Goal: Information Seeking & Learning: Learn about a topic

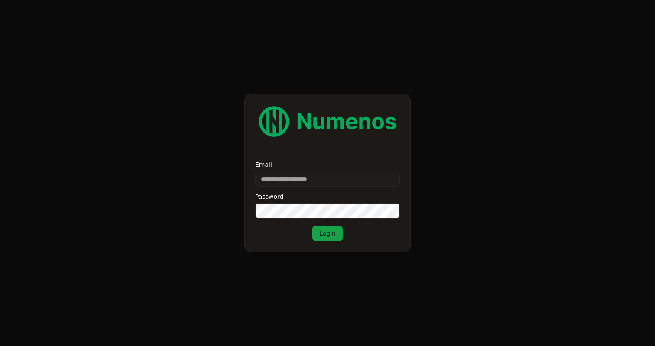
click at [299, 190] on div "Email Password Login" at bounding box center [327, 202] width 145 height 80
click at [300, 190] on div "Email Password Login" at bounding box center [327, 202] width 145 height 80
click at [319, 172] on input "Email" at bounding box center [327, 179] width 145 height 16
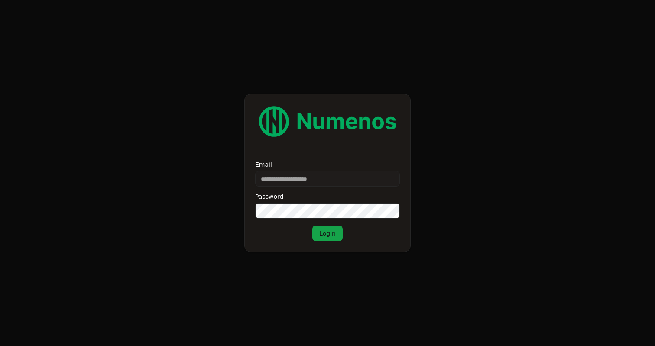
click at [319, 172] on input "Email" at bounding box center [327, 179] width 145 height 16
click at [332, 175] on input "Email" at bounding box center [327, 179] width 145 height 16
type input "**********"
click at [312, 226] on button "Login" at bounding box center [327, 234] width 30 height 16
click at [325, 229] on button "Login" at bounding box center [327, 234] width 30 height 16
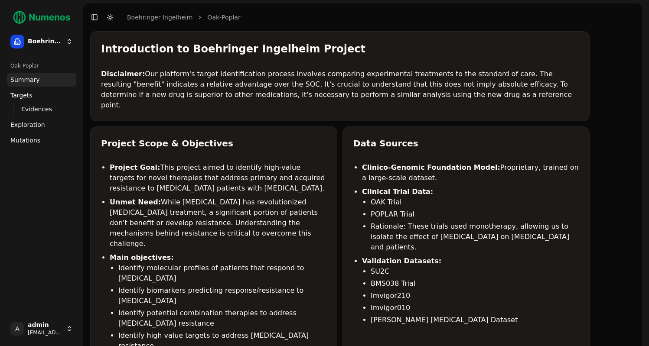
click at [23, 139] on span "Mutations" at bounding box center [25, 140] width 30 height 9
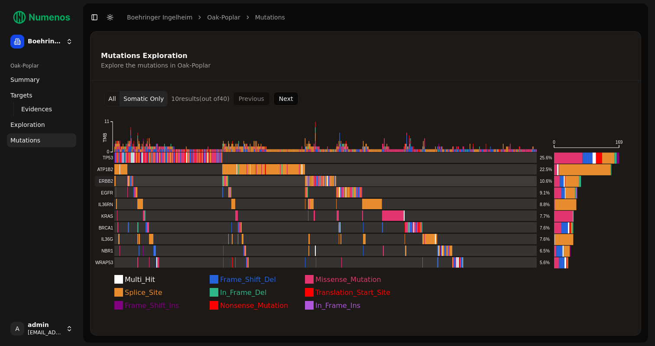
click at [257, 178] on rect at bounding box center [316, 181] width 442 height 11
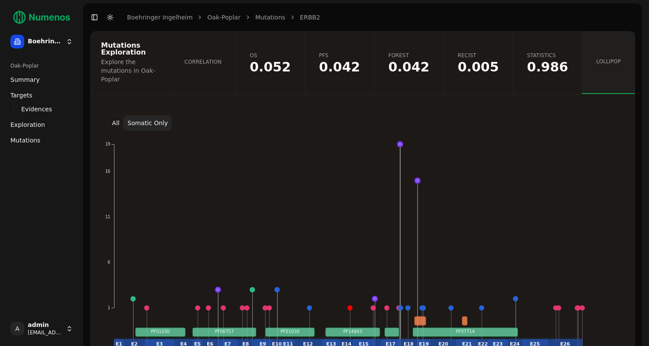
click at [154, 115] on button "Somatic Only" at bounding box center [148, 123] width 48 height 16
click at [119, 115] on button "All" at bounding box center [116, 123] width 16 height 16
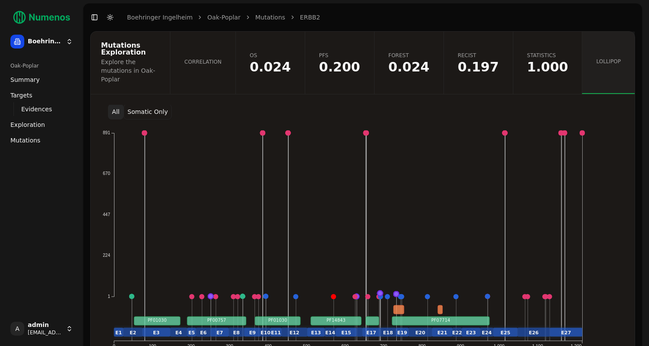
scroll to position [10, 0]
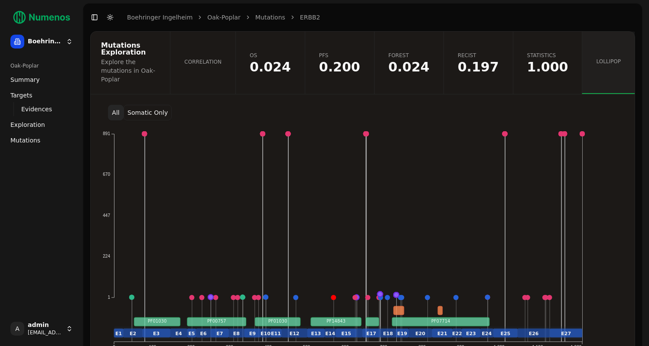
click at [155, 105] on button "Somatic Only" at bounding box center [148, 113] width 48 height 16
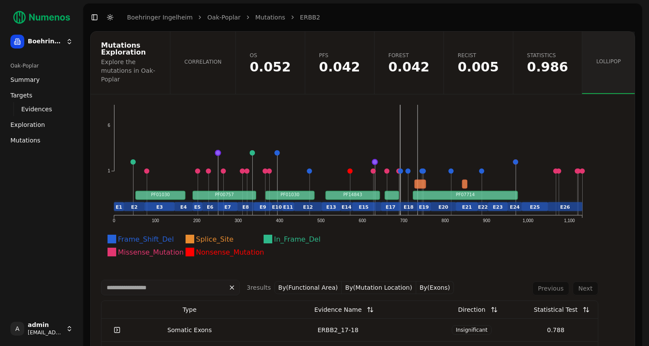
scroll to position [153, 0]
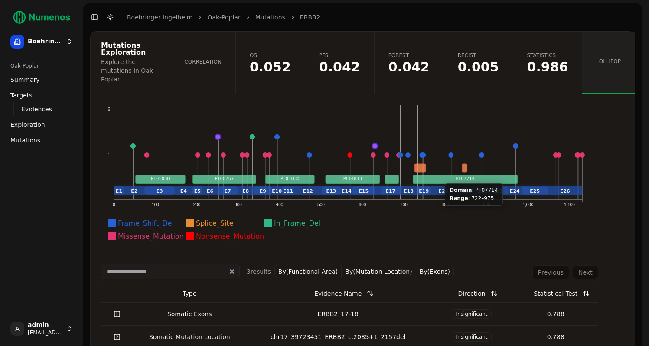
click at [439, 175] on rect at bounding box center [465, 179] width 105 height 9
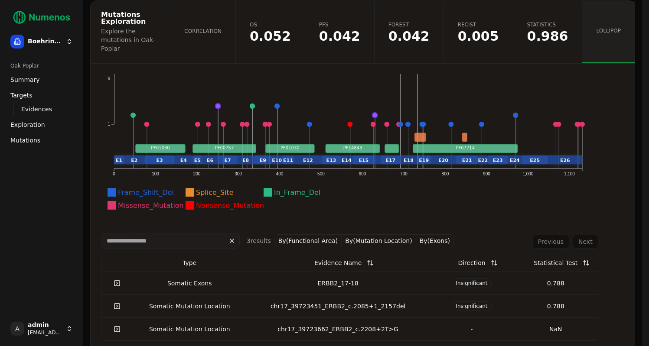
click at [116, 276] on link at bounding box center [116, 284] width 17 height 16
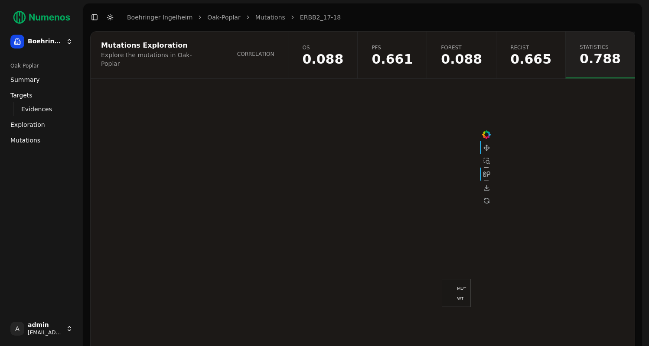
click at [277, 61] on link "Correlation" at bounding box center [255, 55] width 65 height 47
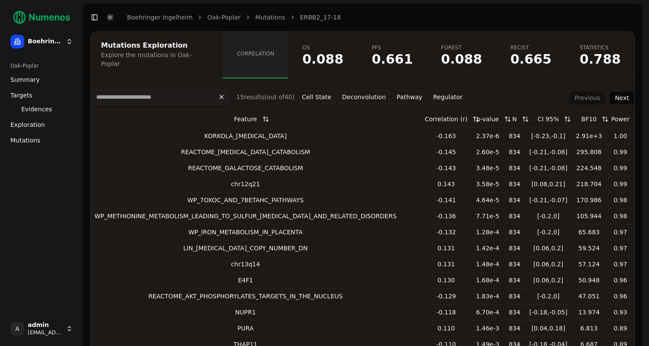
click at [396, 95] on button "Pathway" at bounding box center [409, 97] width 33 height 13
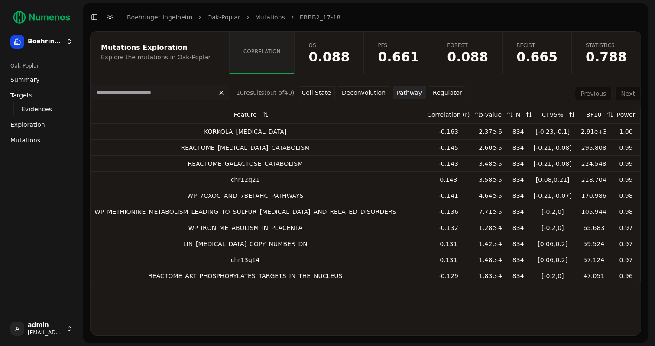
click at [445, 93] on button "Regulator" at bounding box center [447, 92] width 37 height 13
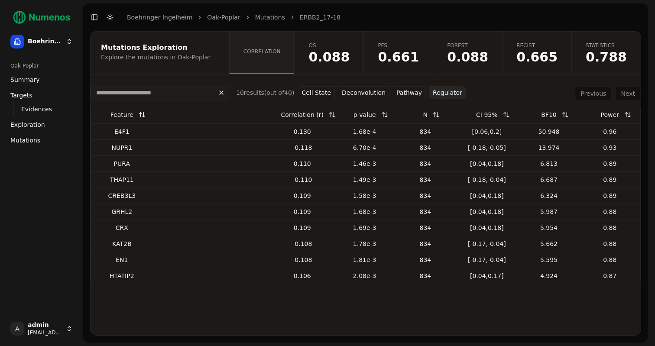
click at [361, 90] on button "Deconvolution" at bounding box center [363, 92] width 51 height 13
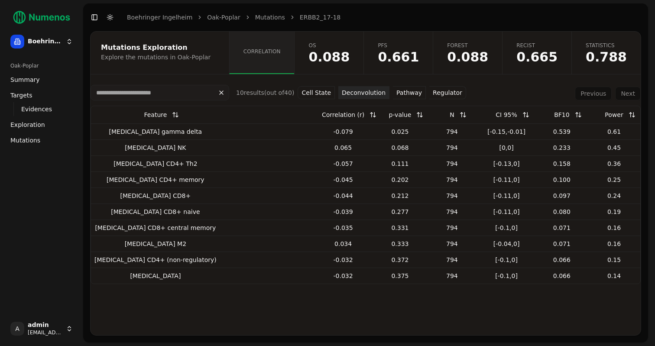
click at [327, 90] on button "Cell State" at bounding box center [316, 92] width 37 height 13
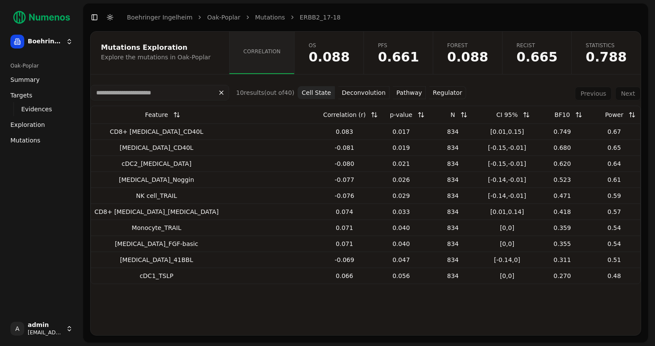
click at [24, 145] on link "Mutations" at bounding box center [41, 140] width 69 height 14
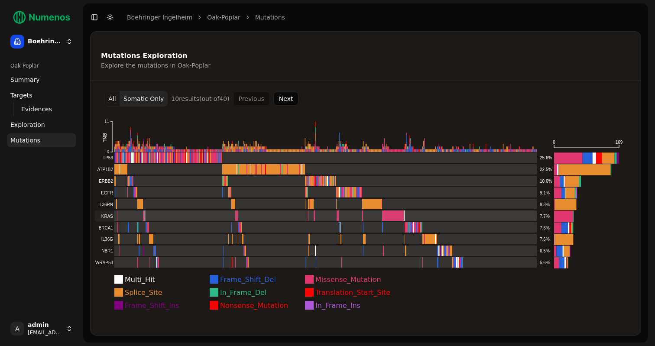
click at [122, 215] on rect at bounding box center [316, 216] width 442 height 11
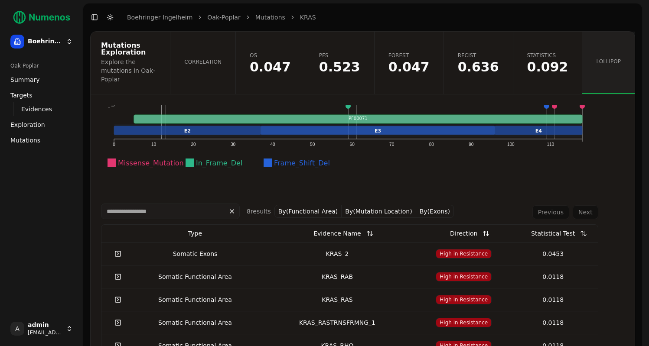
scroll to position [217, 0]
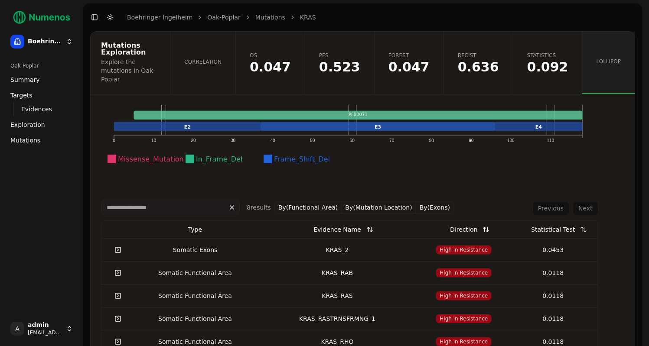
click at [547, 222] on div "Statistical Test" at bounding box center [553, 230] width 44 height 16
click at [561, 222] on div "Statistical Test" at bounding box center [553, 230] width 44 height 16
click at [583, 222] on button at bounding box center [583, 230] width 17 height 16
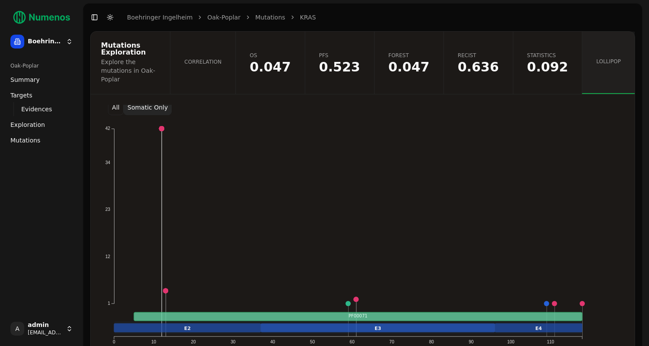
scroll to position [0, 0]
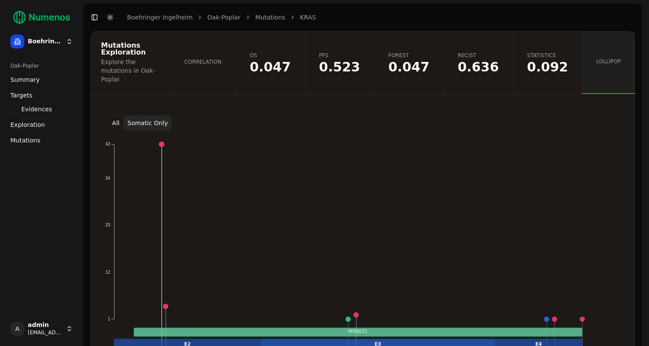
click at [115, 115] on button "All" at bounding box center [116, 123] width 16 height 16
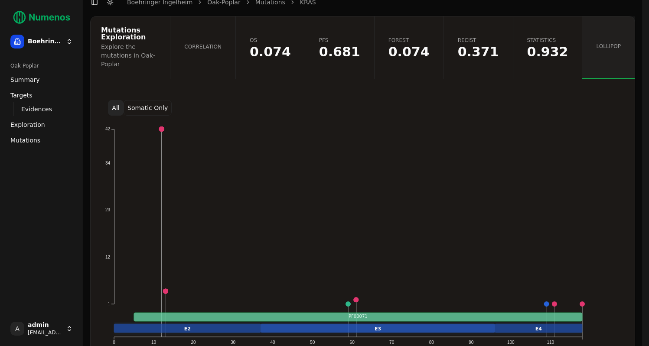
scroll to position [16, 0]
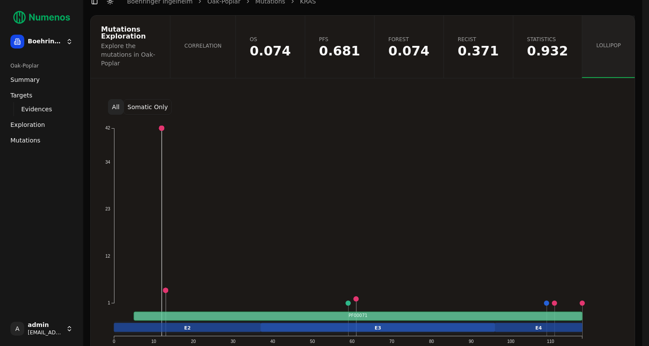
click at [133, 99] on button "Somatic Only" at bounding box center [148, 107] width 48 height 16
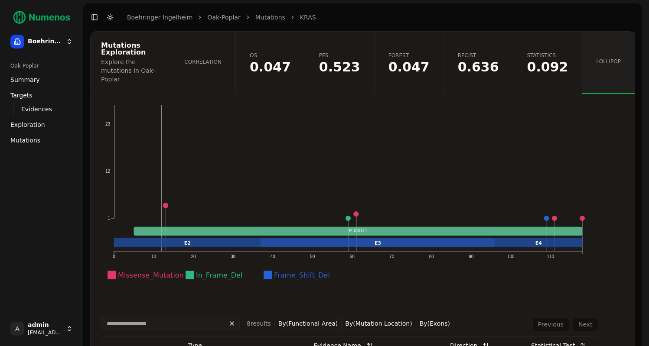
scroll to position [190, 0]
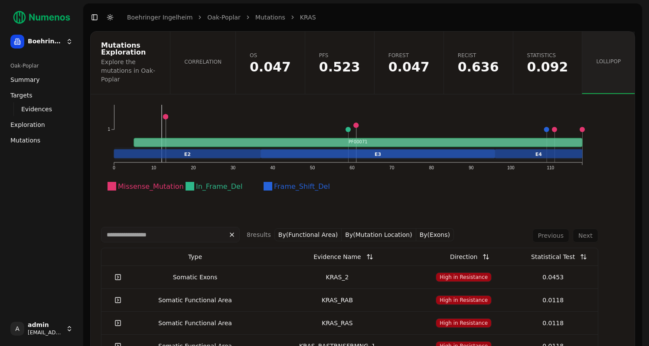
click at [120, 270] on link at bounding box center [117, 278] width 17 height 16
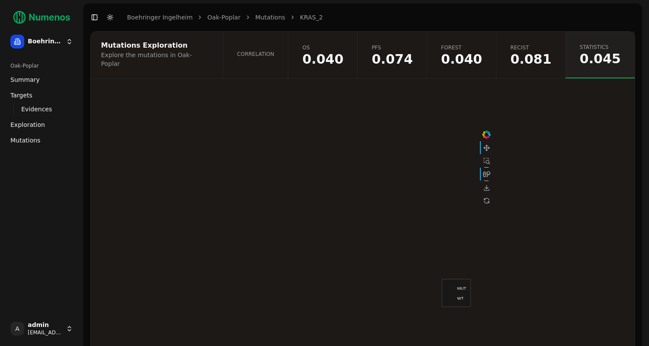
click at [288, 63] on link "Correlation" at bounding box center [255, 55] width 65 height 47
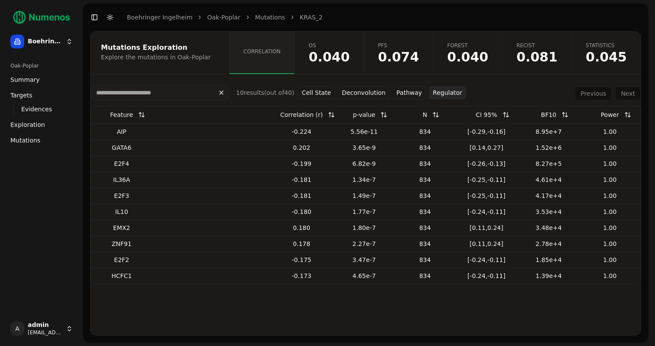
click at [370, 94] on button "Deconvolution" at bounding box center [363, 92] width 51 height 13
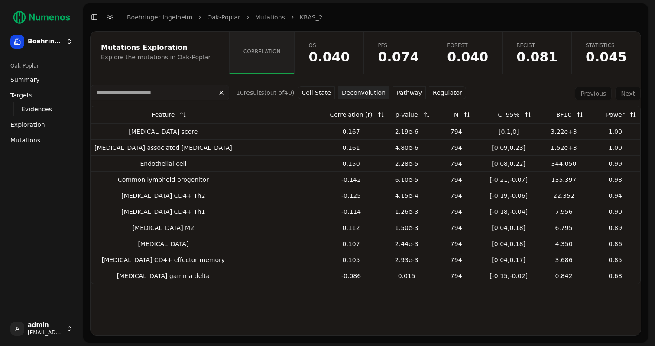
click at [322, 89] on button "Cell State" at bounding box center [316, 92] width 37 height 13
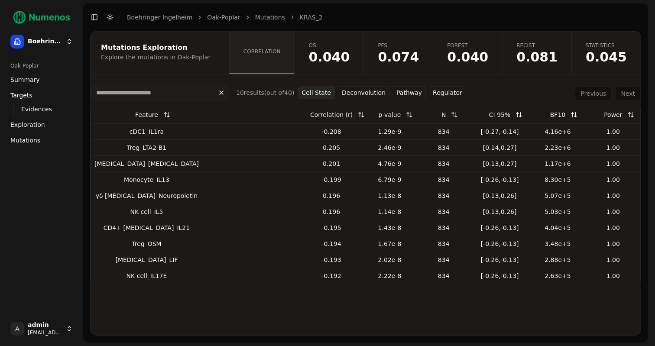
click at [444, 93] on button "Regulator" at bounding box center [447, 92] width 37 height 13
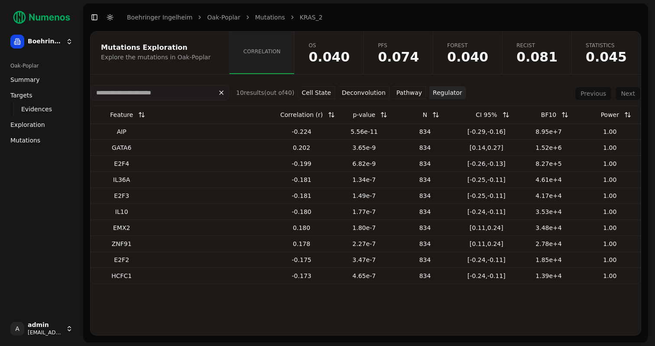
click at [444, 93] on button "Regulator" at bounding box center [447, 92] width 37 height 13
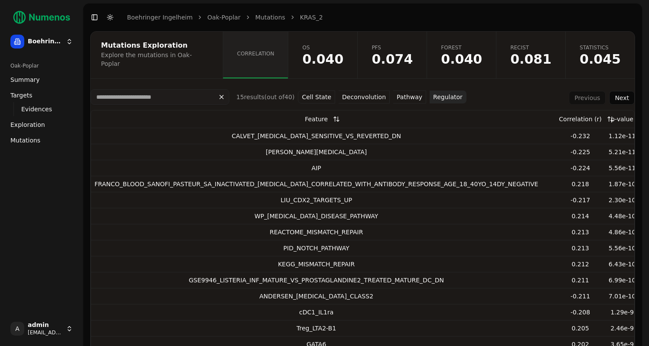
click at [418, 93] on button "Pathway" at bounding box center [409, 97] width 33 height 13
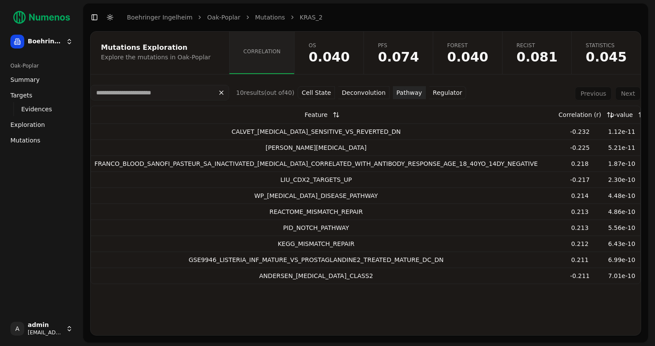
click at [409, 93] on button "Pathway" at bounding box center [409, 92] width 33 height 13
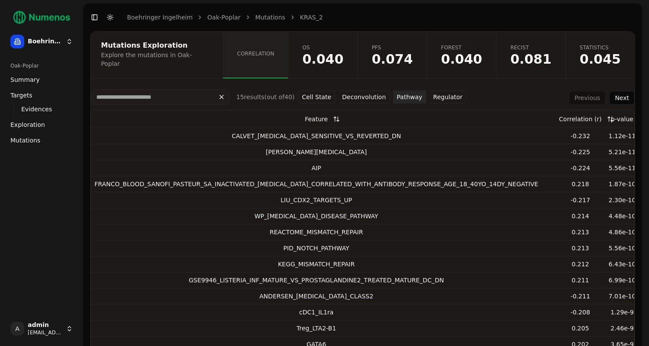
click at [409, 93] on button "Pathway" at bounding box center [409, 97] width 33 height 13
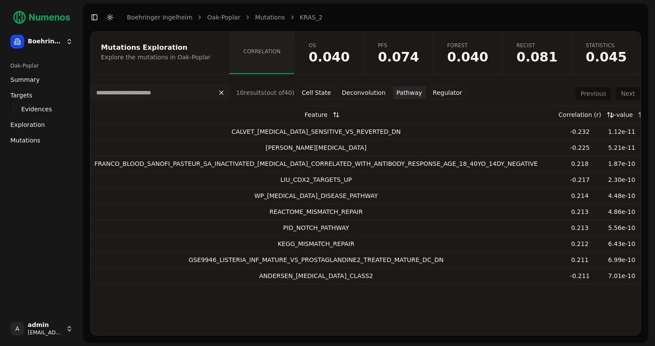
click at [409, 93] on button "Pathway" at bounding box center [409, 92] width 33 height 13
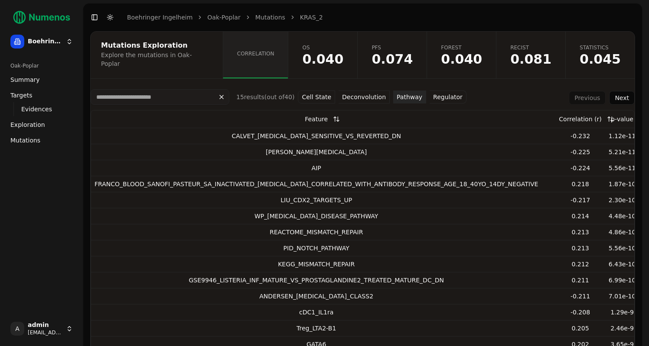
click at [402, 93] on button "Pathway" at bounding box center [409, 97] width 33 height 13
click at [402, 94] on button "Pathway" at bounding box center [409, 97] width 33 height 13
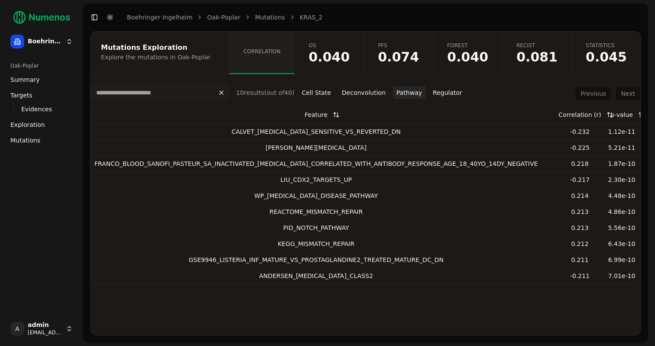
click at [402, 94] on button "Pathway" at bounding box center [409, 92] width 33 height 13
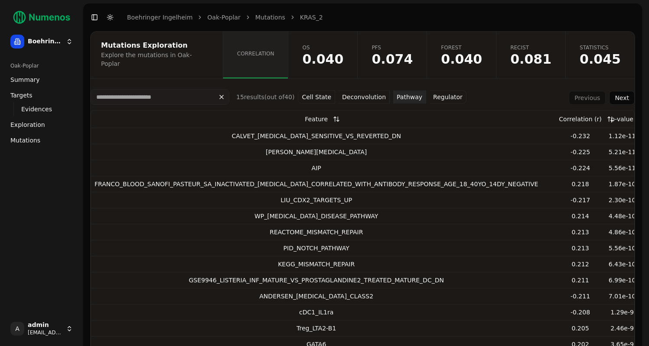
click at [402, 94] on button "Pathway" at bounding box center [409, 97] width 33 height 13
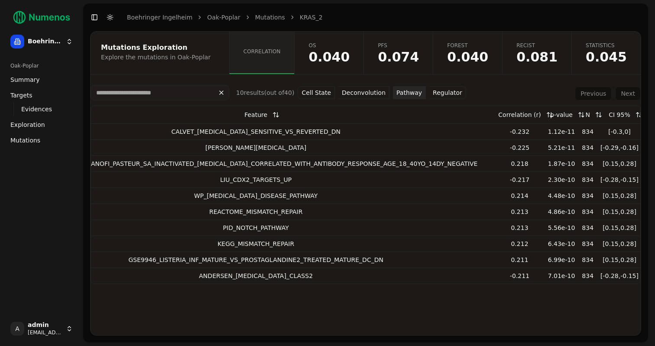
scroll to position [0, 80]
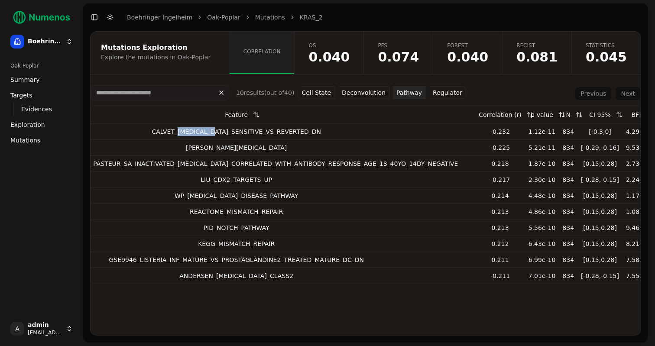
drag, startPoint x: 185, startPoint y: 131, endPoint x: 220, endPoint y: 132, distance: 34.2
click at [220, 132] on div "CALVET_IRINOTECAN_SENSITIVE_VS_REVERTED_DN" at bounding box center [236, 131] width 443 height 9
copy div "IRINOTECAN"
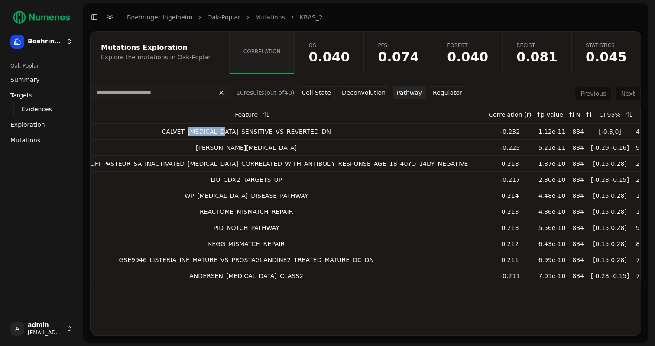
scroll to position [0, 71]
click at [319, 92] on button "Cell State" at bounding box center [316, 92] width 37 height 13
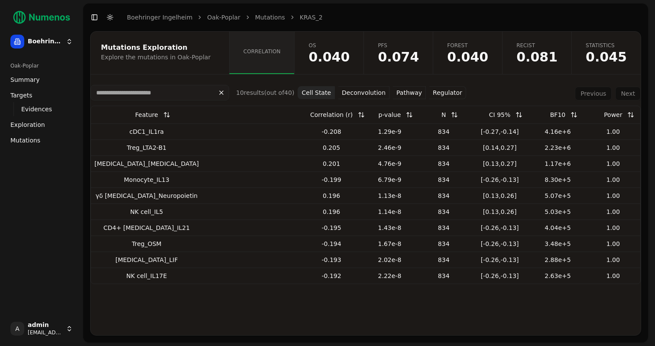
scroll to position [0, 0]
click at [33, 145] on link "Mutations" at bounding box center [41, 140] width 69 height 14
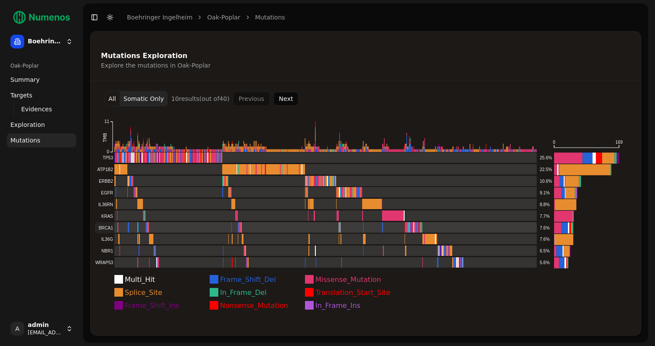
click at [166, 229] on rect at bounding box center [316, 227] width 442 height 11
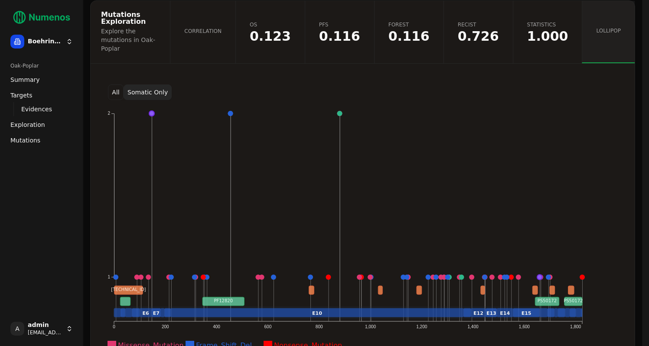
click at [120, 85] on button "All" at bounding box center [116, 93] width 16 height 16
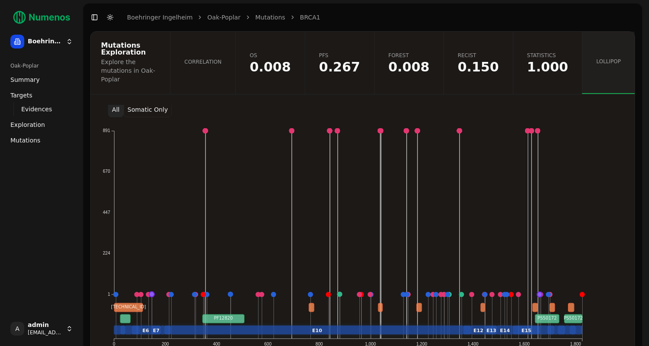
scroll to position [14, 0]
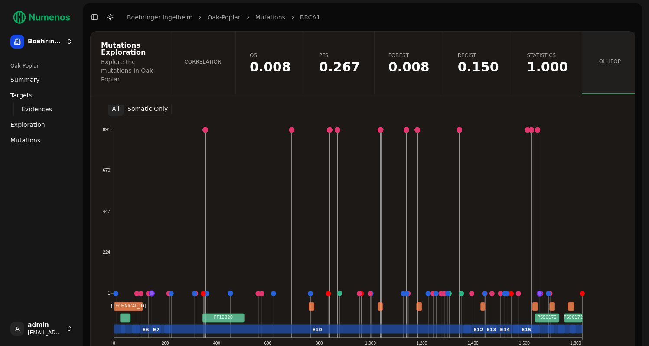
click at [120, 101] on button "All" at bounding box center [116, 109] width 16 height 16
click at [147, 101] on button "Somatic Only" at bounding box center [148, 109] width 48 height 16
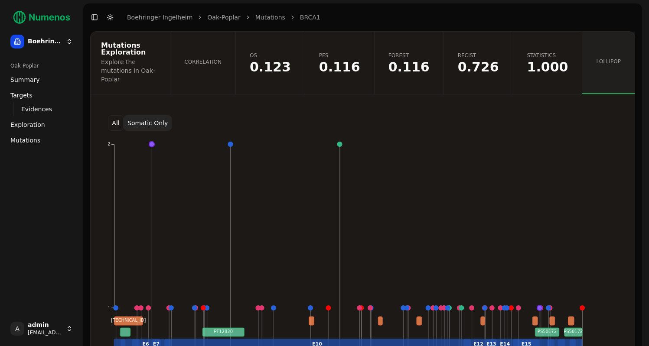
click at [219, 51] on link "Correlation" at bounding box center [202, 63] width 65 height 62
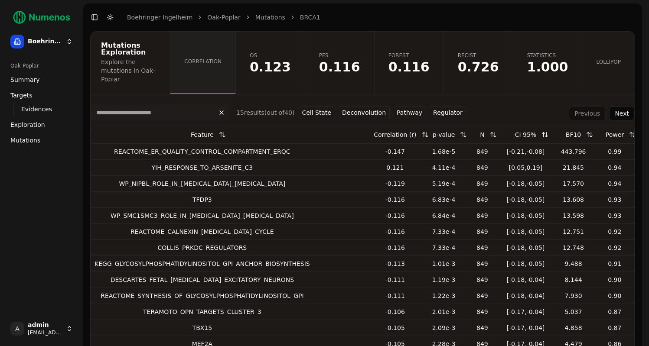
click at [398, 106] on button "Pathway" at bounding box center [409, 112] width 33 height 13
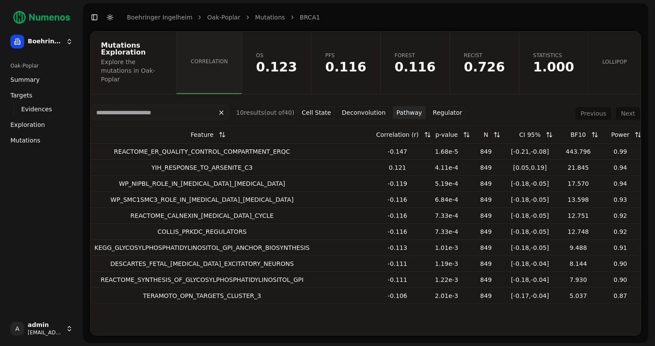
click at [440, 106] on button "Regulator" at bounding box center [447, 112] width 37 height 13
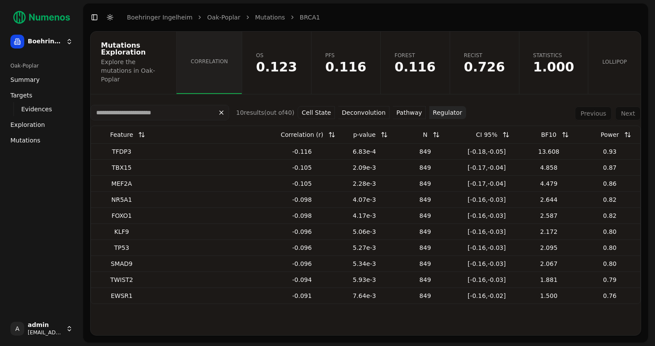
click at [312, 106] on button "Cell State" at bounding box center [316, 112] width 37 height 13
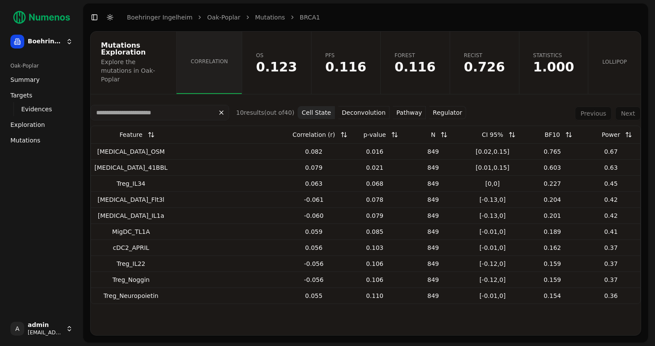
click at [386, 127] on button at bounding box center [394, 135] width 17 height 16
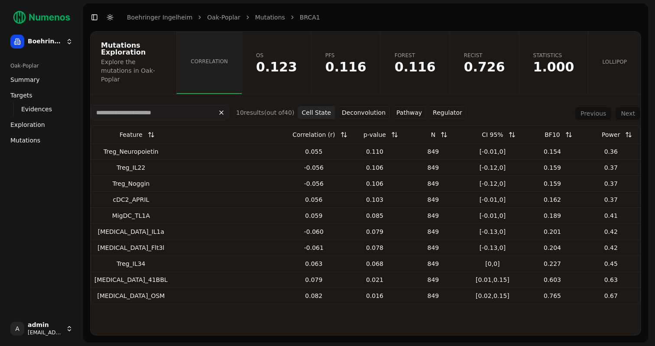
click at [386, 127] on button at bounding box center [394, 135] width 17 height 16
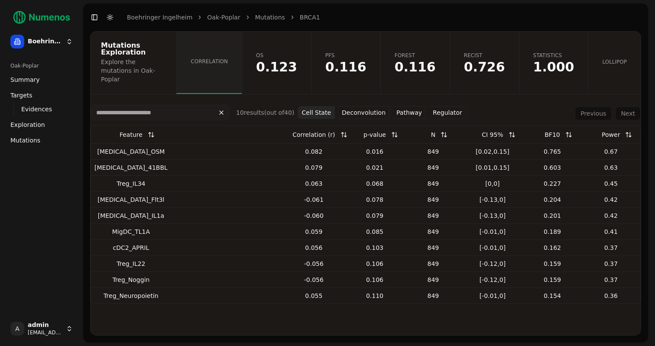
click at [386, 127] on button at bounding box center [394, 135] width 17 height 16
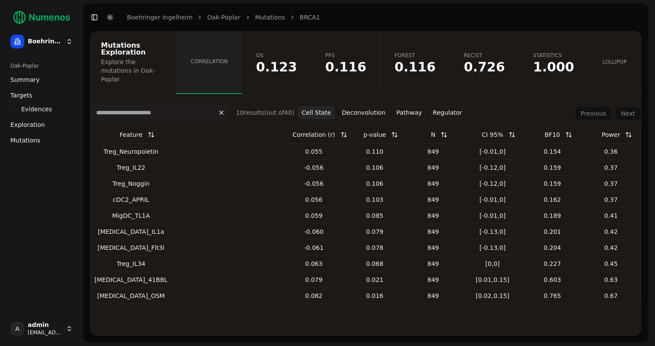
click at [386, 127] on button at bounding box center [394, 135] width 17 height 16
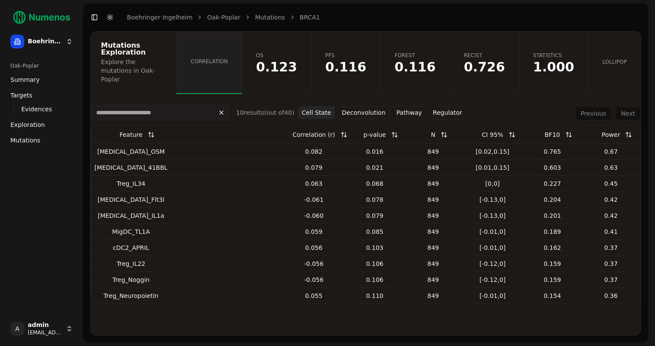
click at [362, 106] on button "Deconvolution" at bounding box center [363, 112] width 51 height 13
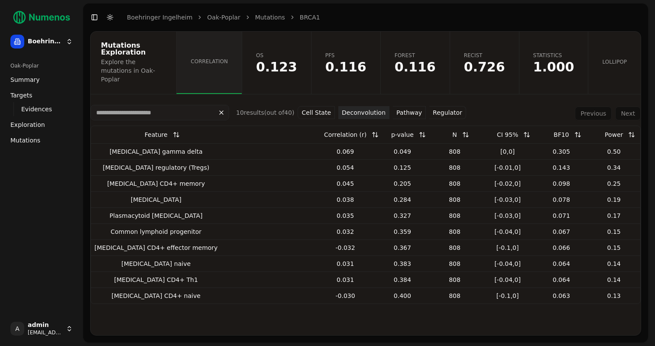
click at [439, 106] on button "Regulator" at bounding box center [447, 112] width 37 height 13
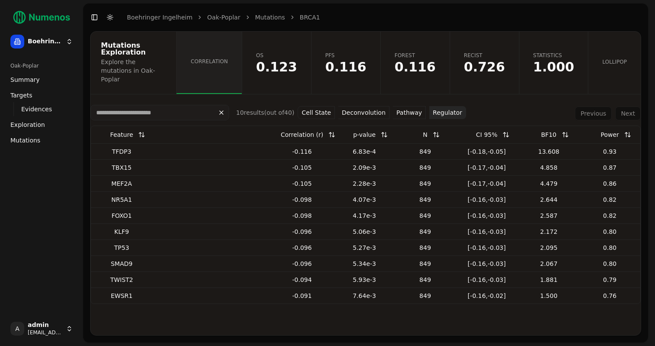
click at [32, 143] on span "Mutations" at bounding box center [25, 140] width 30 height 9
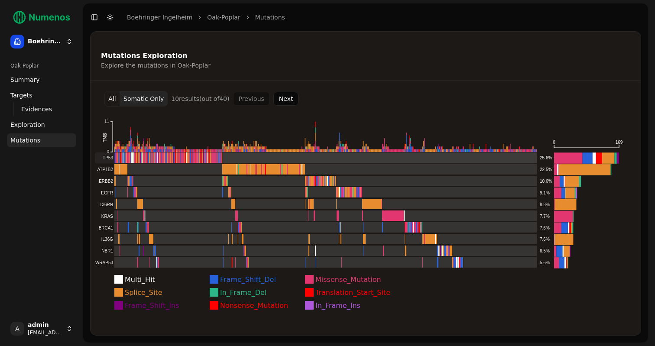
click at [177, 158] on rect at bounding box center [316, 158] width 442 height 11
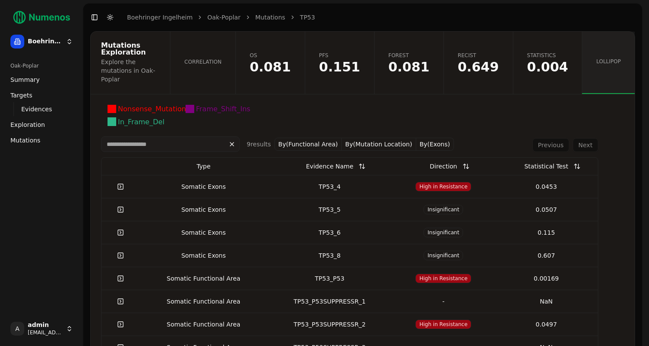
scroll to position [291, 0]
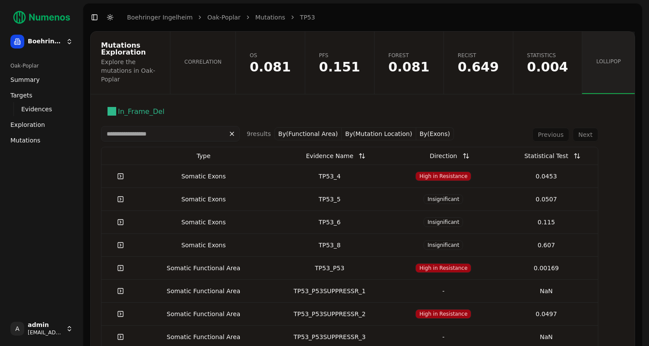
click at [572, 148] on button at bounding box center [576, 156] width 17 height 16
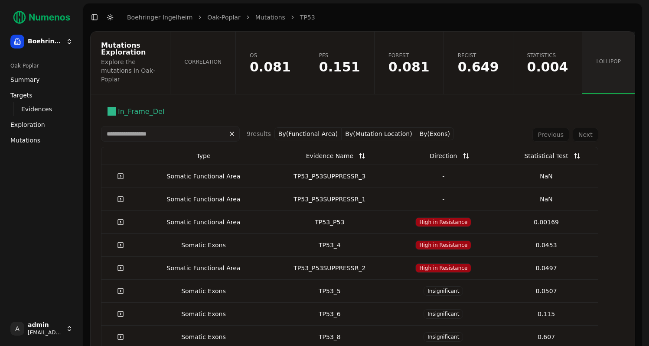
click at [572, 148] on button at bounding box center [576, 156] width 17 height 16
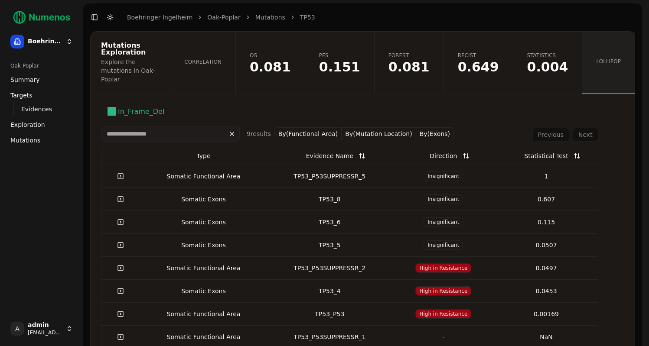
click at [572, 148] on button at bounding box center [576, 156] width 17 height 16
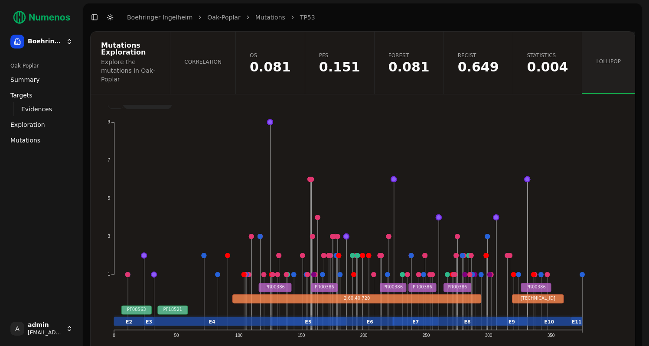
scroll to position [0, 0]
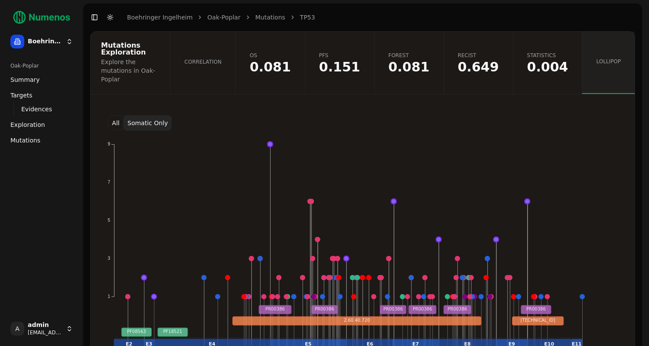
click at [117, 115] on button "All" at bounding box center [116, 123] width 16 height 16
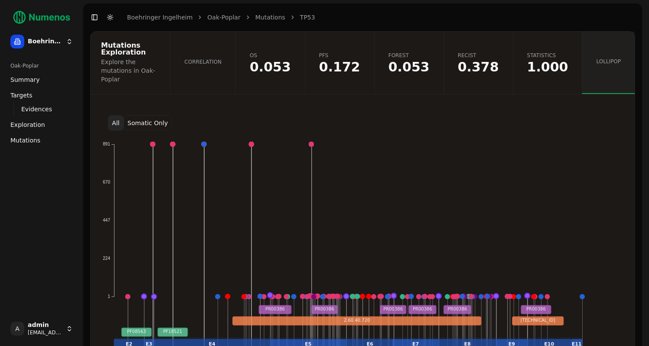
click at [153, 115] on button "Somatic Only" at bounding box center [148, 123] width 48 height 16
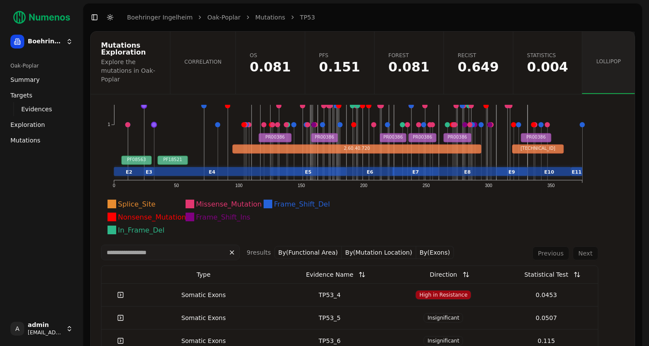
scroll to position [179, 0]
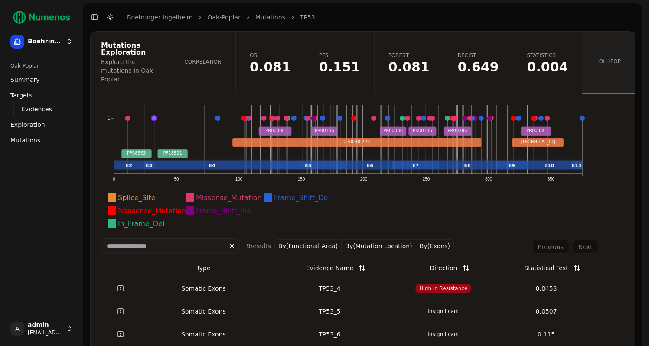
click at [569, 260] on button at bounding box center [576, 268] width 17 height 16
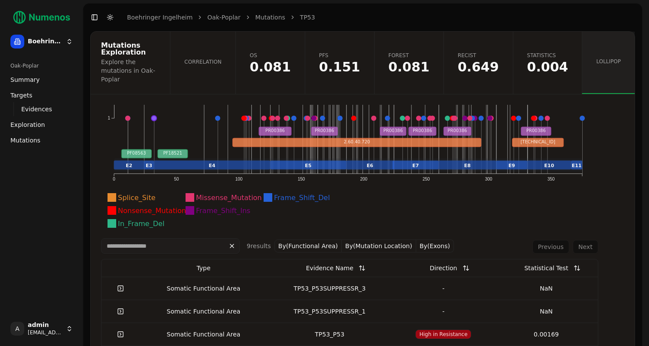
click at [569, 260] on button at bounding box center [576, 268] width 17 height 16
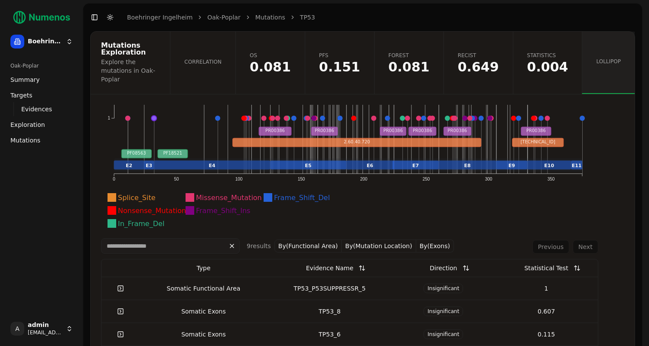
click at [569, 260] on button at bounding box center [576, 268] width 17 height 16
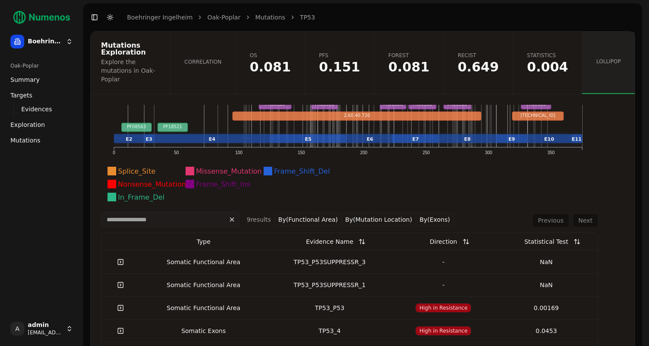
scroll to position [214, 0]
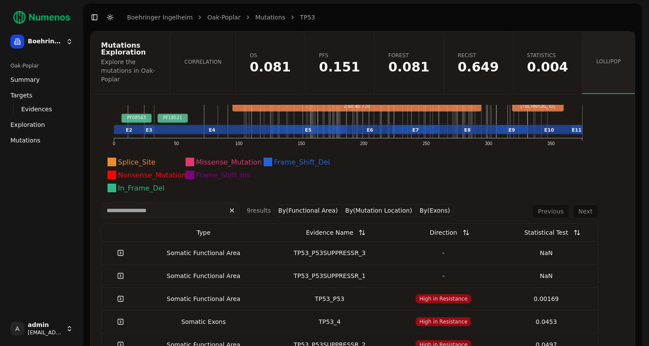
click at [121, 291] on link at bounding box center [120, 299] width 17 height 16
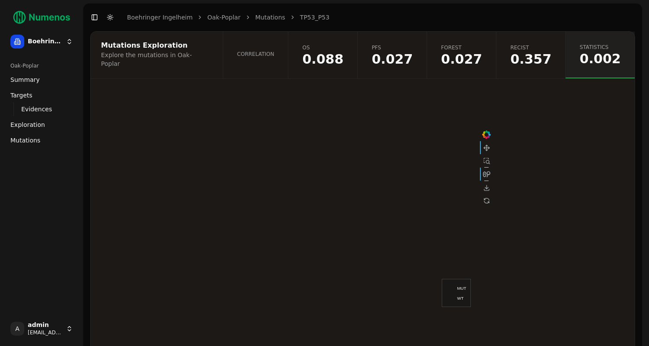
click at [401, 61] on span "0.027" at bounding box center [391, 59] width 41 height 13
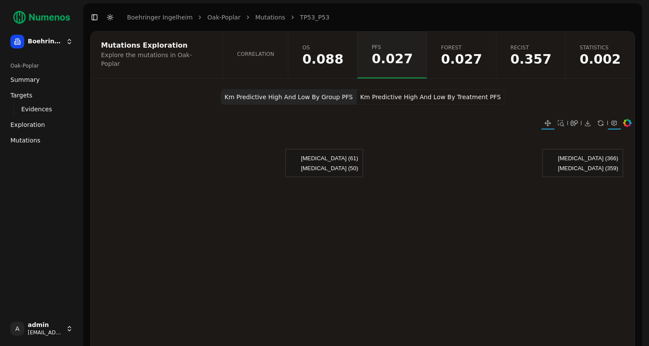
click at [393, 92] on button "Km Predictive High And Low By Treatment PFS" at bounding box center [431, 97] width 148 height 16
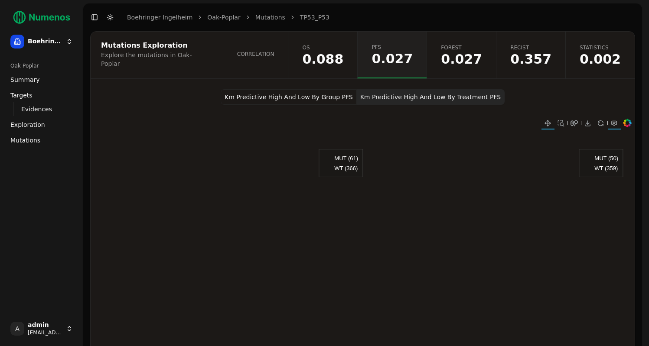
click at [528, 53] on span "0.357" at bounding box center [530, 59] width 41 height 13
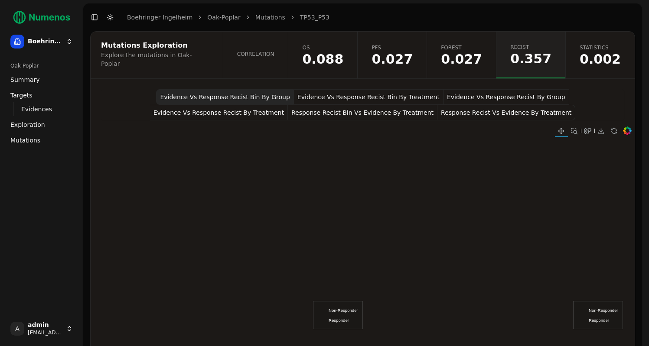
click at [446, 96] on button "Evidence Vs Response Recist By Group" at bounding box center [506, 97] width 126 height 16
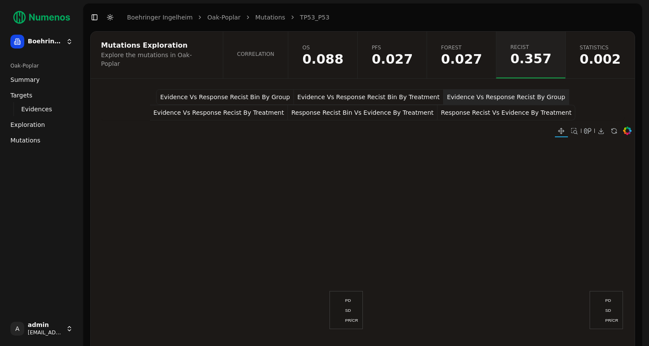
click at [288, 105] on button "Evidence Vs Response Recist By Treatment" at bounding box center [219, 113] width 138 height 16
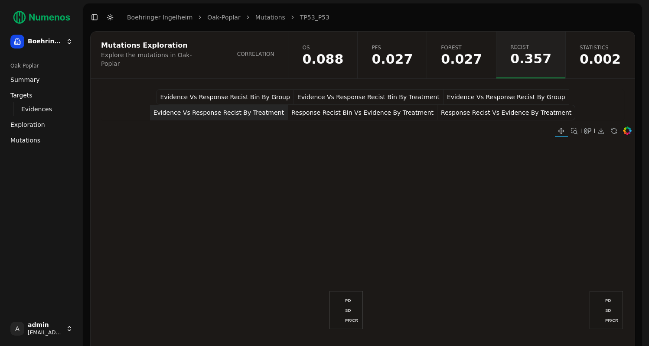
click at [274, 55] on span "Correlation" at bounding box center [255, 54] width 37 height 7
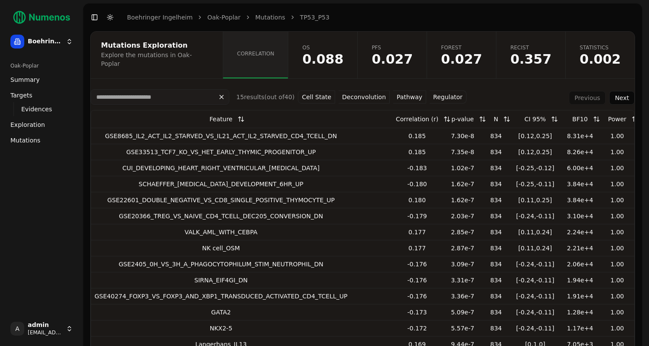
click at [406, 93] on button "Pathway" at bounding box center [409, 97] width 33 height 13
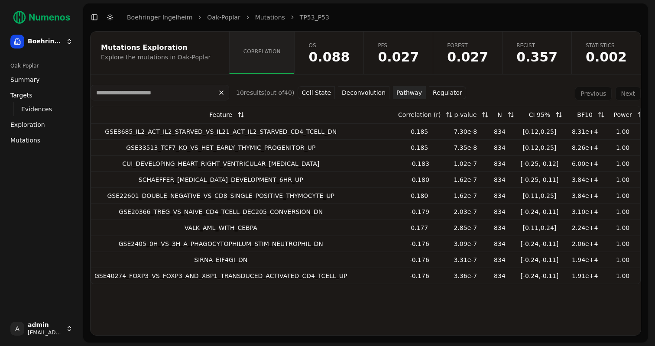
click at [0, 0] on vercel-live-feedback at bounding box center [0, 0] width 0 height 0
click at [441, 95] on button "Regulator" at bounding box center [447, 92] width 37 height 13
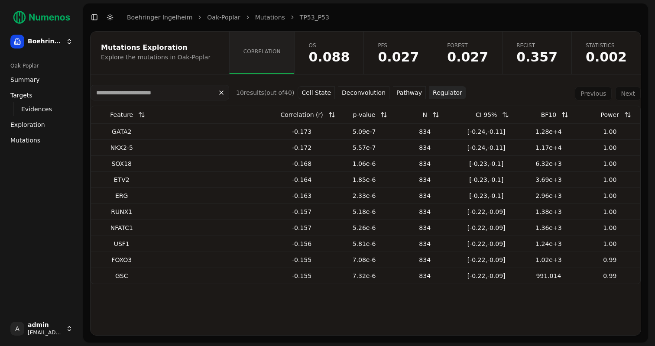
click at [410, 94] on button "Pathway" at bounding box center [409, 92] width 33 height 13
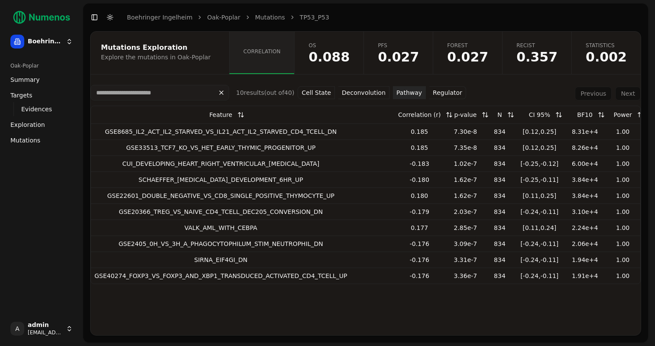
click at [361, 90] on button "Deconvolution" at bounding box center [363, 92] width 51 height 13
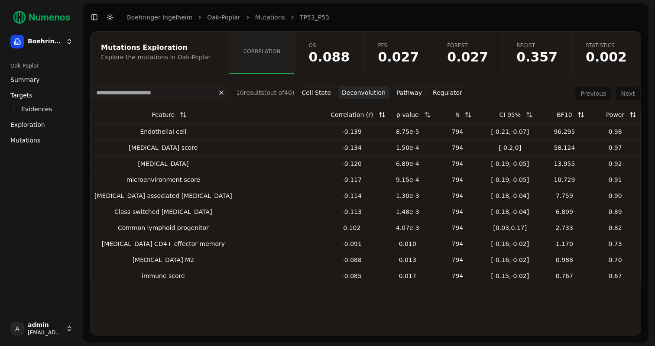
click at [312, 92] on button "Cell State" at bounding box center [316, 92] width 37 height 13
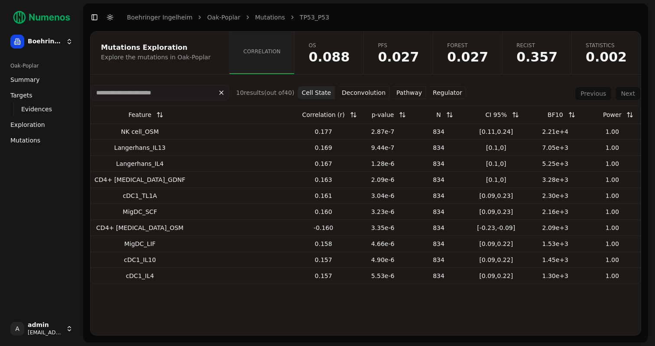
click at [29, 144] on span "Mutations" at bounding box center [25, 140] width 30 height 9
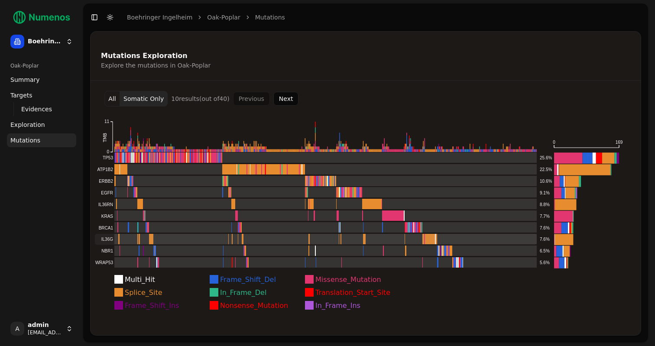
click at [129, 235] on rect at bounding box center [316, 239] width 442 height 11
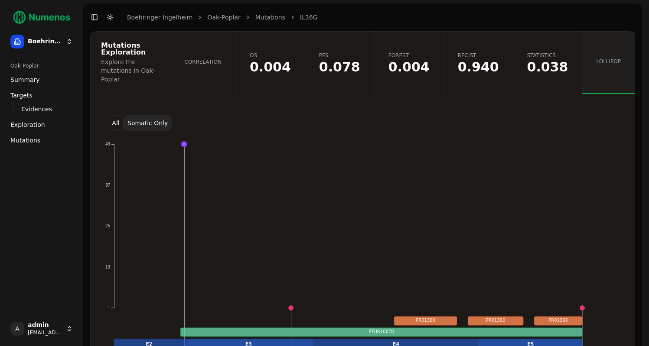
click at [141, 115] on button "Somatic Only" at bounding box center [148, 123] width 48 height 16
click at [109, 115] on button "All" at bounding box center [116, 123] width 16 height 16
click at [117, 115] on button "All" at bounding box center [116, 123] width 16 height 16
click at [114, 115] on button "All" at bounding box center [116, 123] width 16 height 16
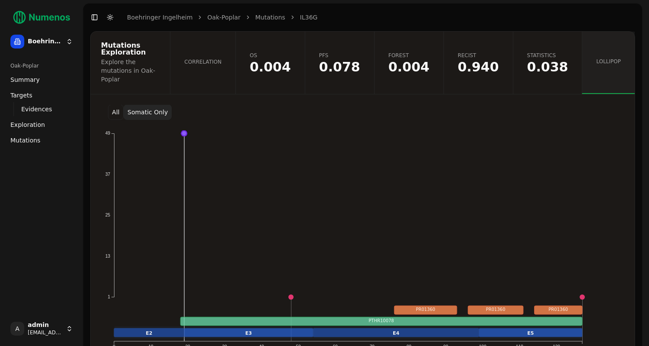
scroll to position [9, 0]
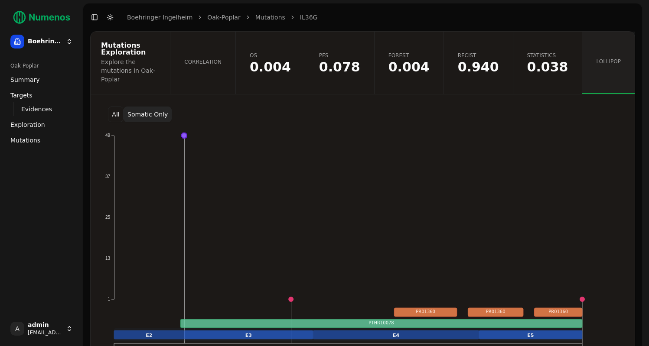
click at [118, 107] on button "All" at bounding box center [116, 115] width 16 height 16
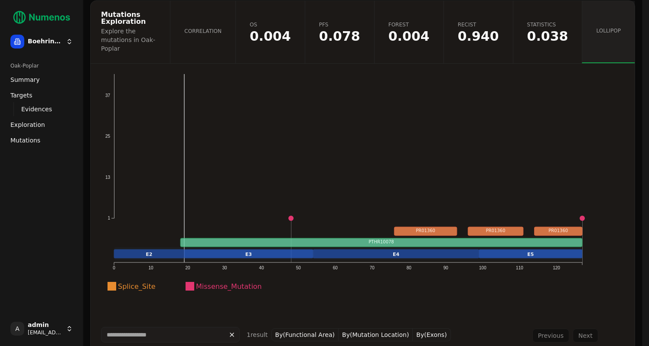
scroll to position [107, 0]
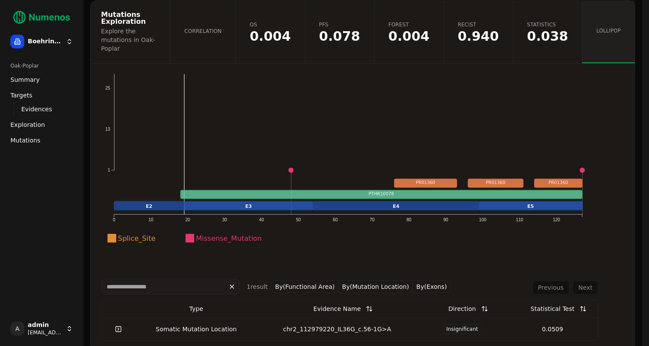
click at [195, 318] on td "Somatic Mutation Location" at bounding box center [196, 329] width 122 height 23
click at [120, 322] on link at bounding box center [118, 330] width 17 height 16
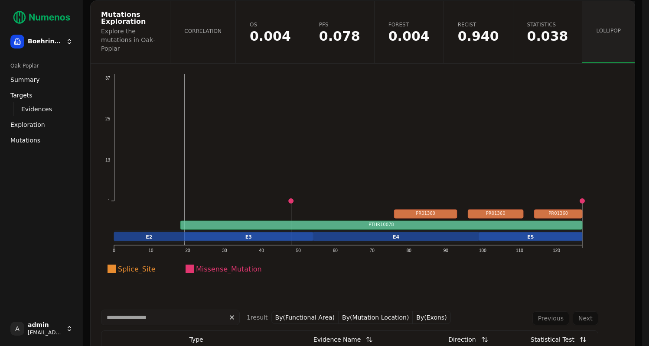
scroll to position [73, 0]
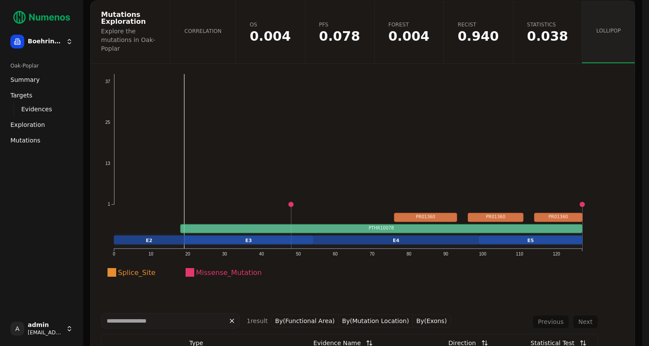
click at [30, 141] on span "Mutations" at bounding box center [25, 140] width 30 height 9
click at [38, 138] on span "Mutations" at bounding box center [25, 140] width 30 height 9
click at [29, 143] on span "Mutations" at bounding box center [25, 140] width 30 height 9
click at [39, 134] on link "Mutations" at bounding box center [41, 140] width 69 height 14
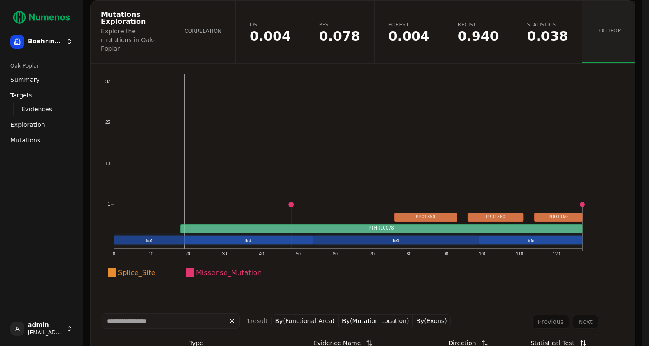
click at [42, 15] on img at bounding box center [41, 17] width 69 height 21
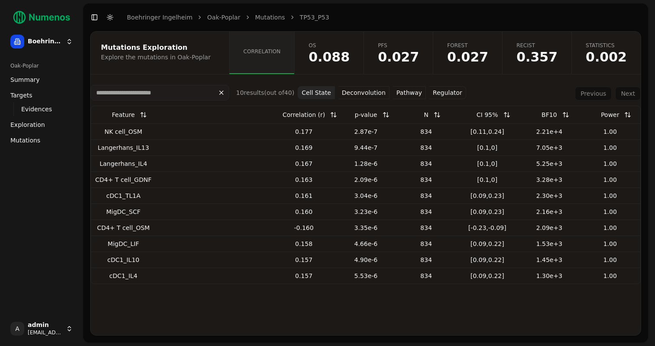
click at [30, 140] on span "Mutations" at bounding box center [25, 140] width 30 height 9
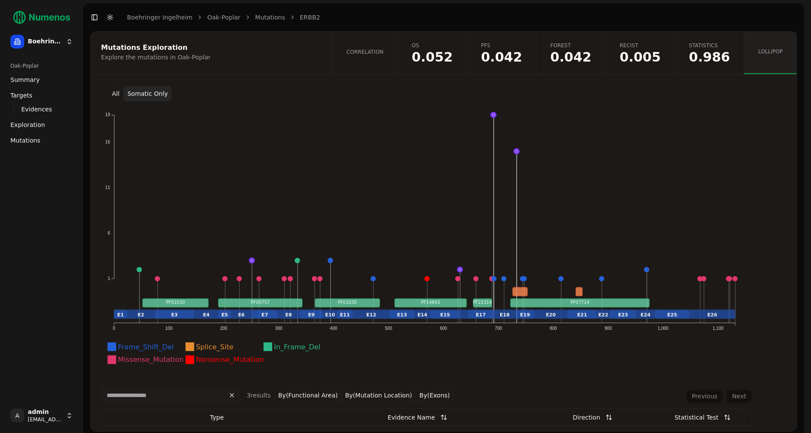
scroll to position [1, 0]
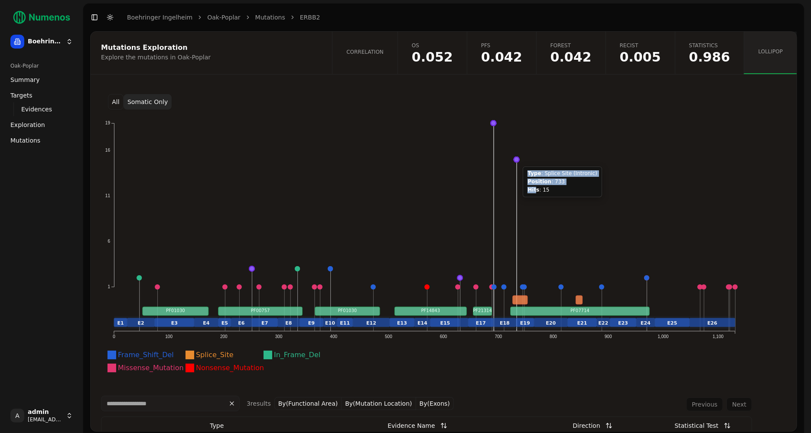
drag, startPoint x: 490, startPoint y: 117, endPoint x: 534, endPoint y: 186, distance: 81.6
click at [534, 186] on div "Frame_Shift_Del Splice_Site In_Frame_Del Missense_Mutation Nonsense_Mutation 1 …" at bounding box center [426, 251] width 651 height 269
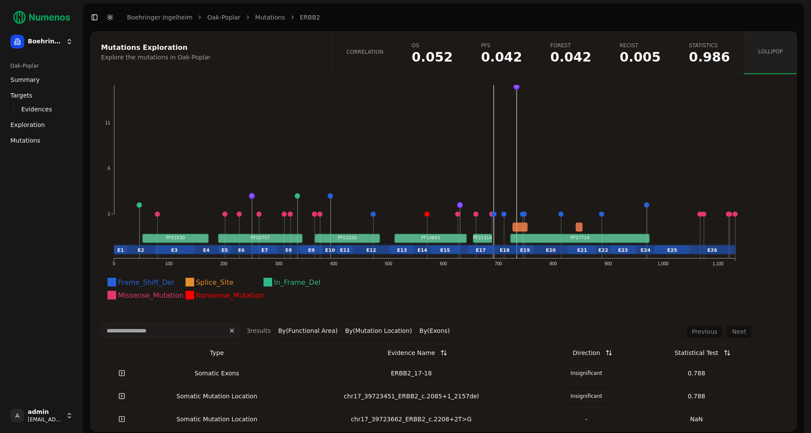
scroll to position [58, 0]
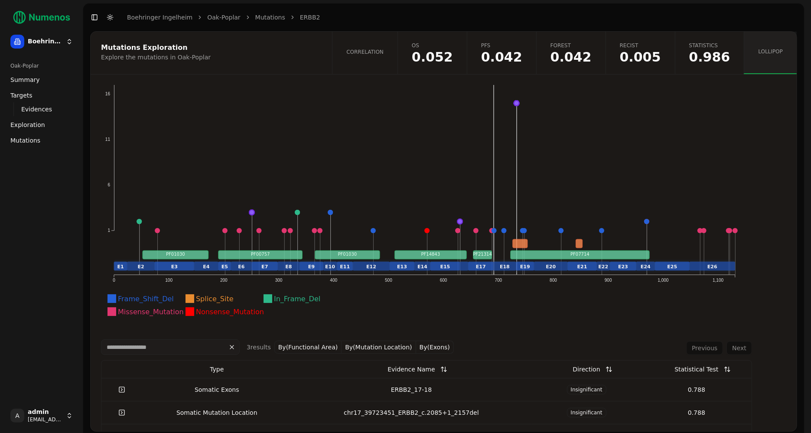
click at [317, 346] on button "By(Functional Area)" at bounding box center [308, 347] width 68 height 13
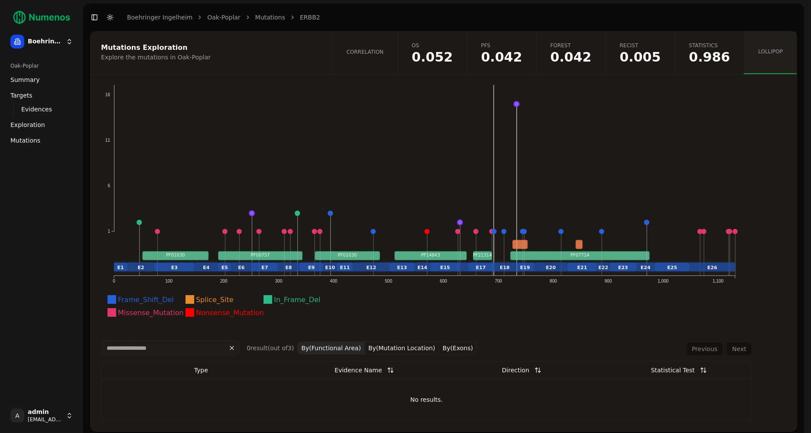
scroll to position [64, 0]
click at [361, 345] on button "By(Functional Area)" at bounding box center [331, 348] width 68 height 13
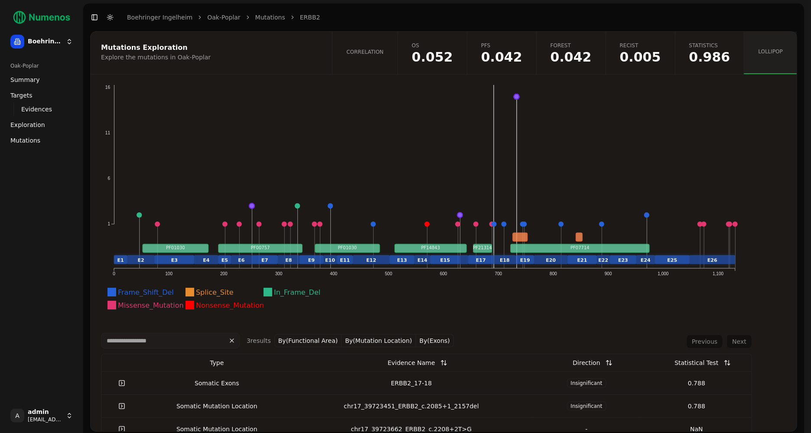
click at [425, 346] on button "By(Exons)" at bounding box center [435, 340] width 38 height 13
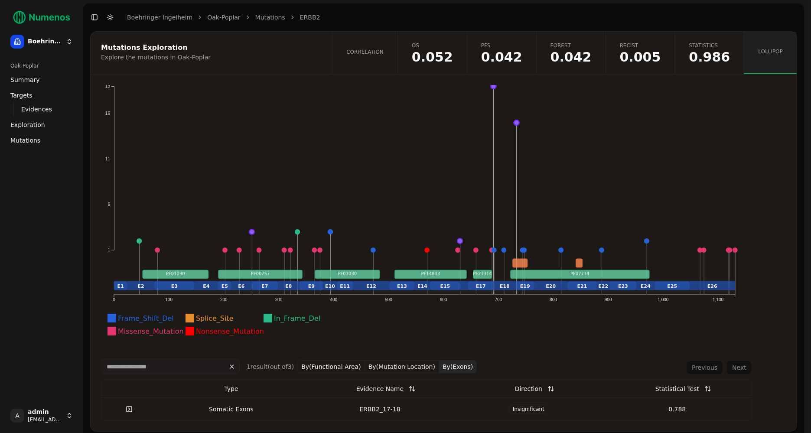
click at [385, 346] on button "By(Mutation Location)" at bounding box center [402, 366] width 74 height 13
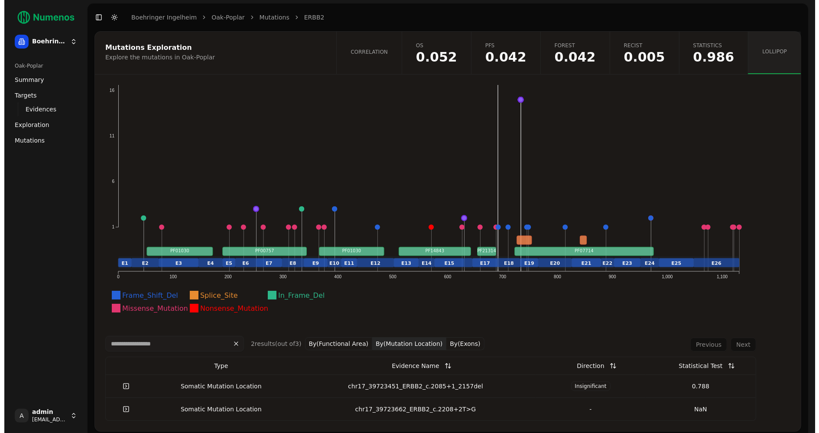
scroll to position [68, 0]
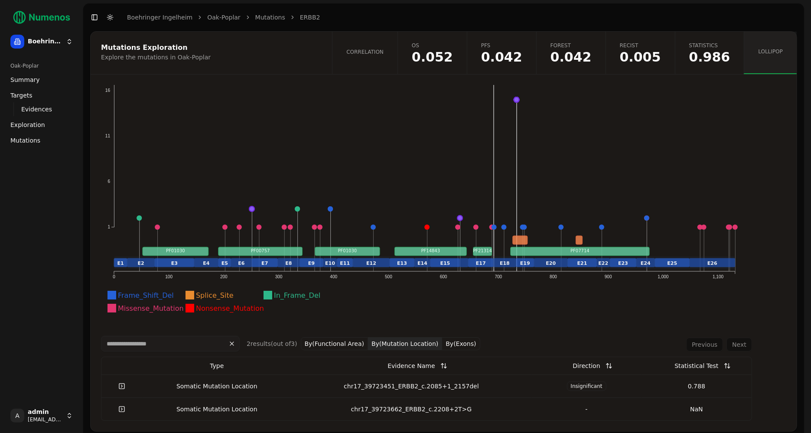
click at [398, 346] on div "chr17_39723451_ERBB2_c.2085+1_2157del" at bounding box center [411, 386] width 233 height 9
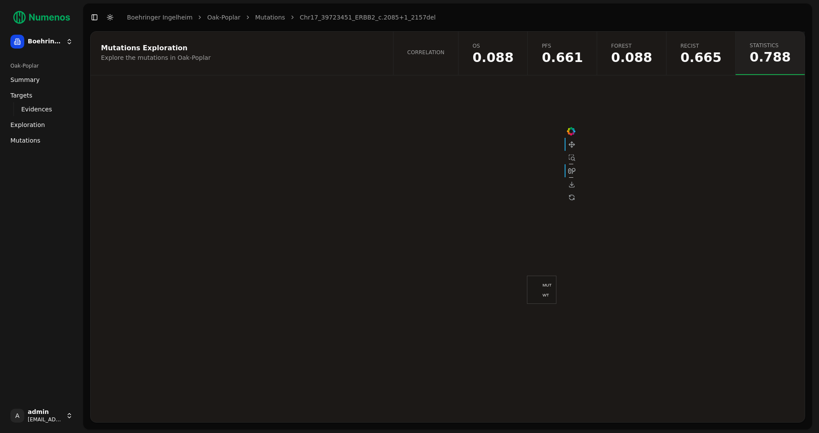
click at [457, 42] on link "Correlation" at bounding box center [425, 53] width 65 height 43
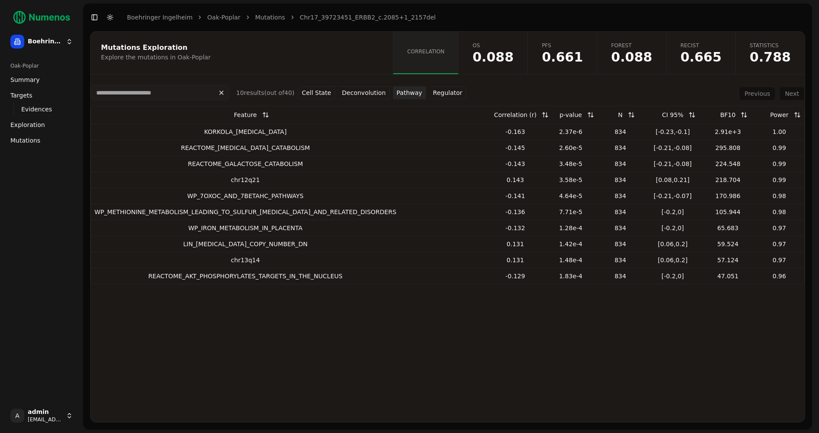
click at [52, 122] on link "Exploration" at bounding box center [41, 125] width 69 height 14
click at [36, 136] on span "Mutations" at bounding box center [25, 140] width 30 height 9
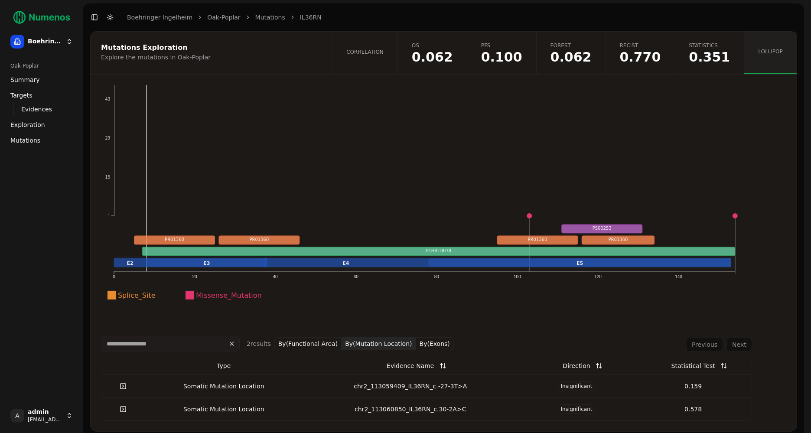
click at [384, 53] on span "Correlation" at bounding box center [364, 52] width 37 height 7
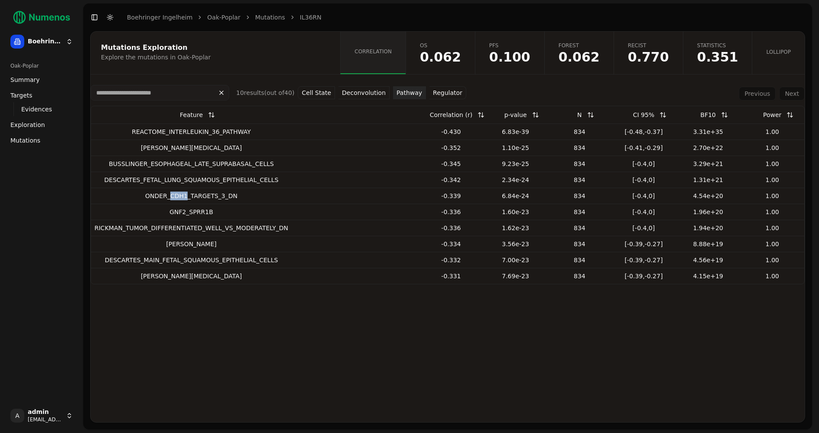
drag, startPoint x: 168, startPoint y: 195, endPoint x: 184, endPoint y: 195, distance: 16.0
click at [184, 195] on div "ONDER_CDH1_TARGETS_3_DN" at bounding box center [191, 196] width 194 height 9
copy div "CDH1"
click at [436, 94] on button "Regulator" at bounding box center [447, 92] width 37 height 13
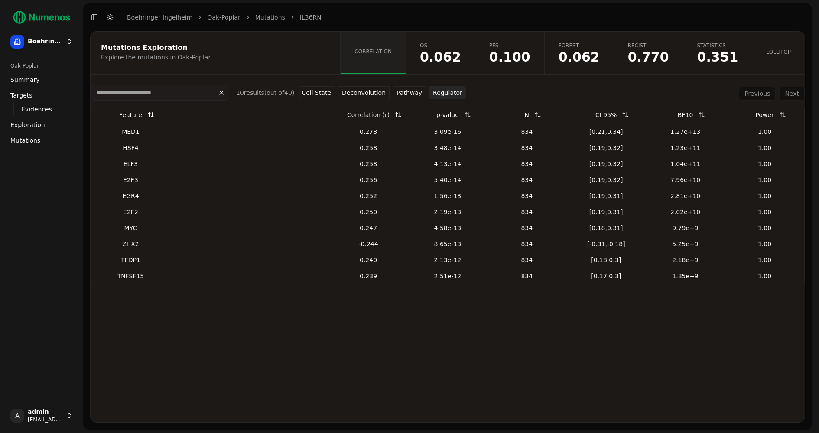
click at [127, 133] on div "MED1" at bounding box center [130, 131] width 72 height 9
copy div "MED1"
click at [319, 93] on button "Cell State" at bounding box center [316, 92] width 37 height 13
